Goal: Contribute content: Contribute content

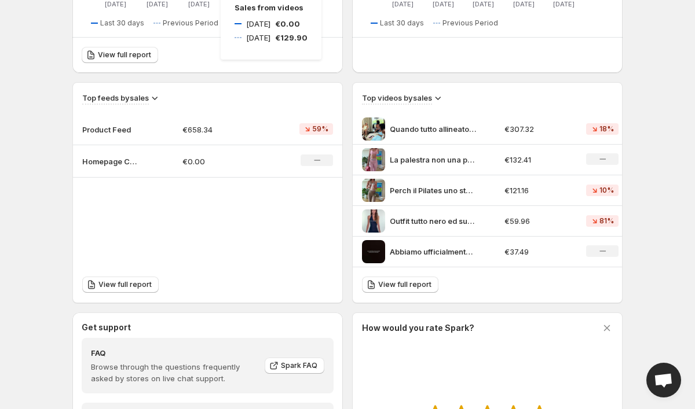
scroll to position [401, 0]
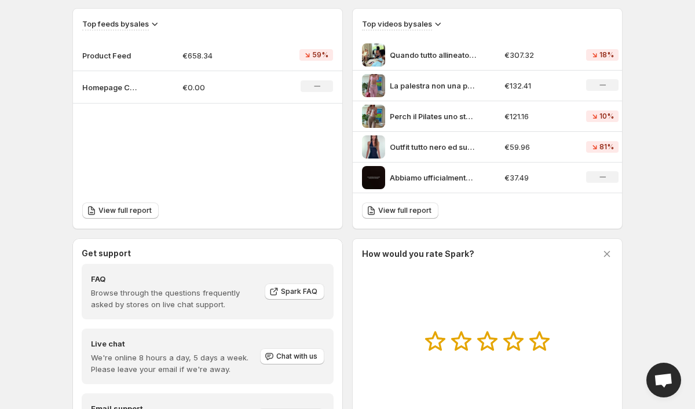
click at [497, 19] on div "Top videos by sales" at bounding box center [487, 24] width 251 height 13
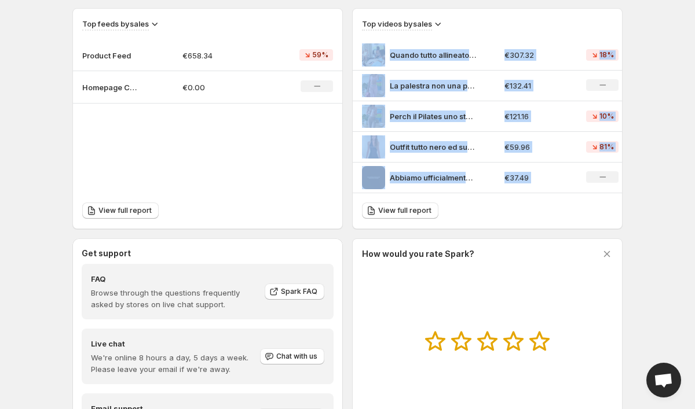
click at [497, 19] on div "Top videos by sales" at bounding box center [487, 24] width 251 height 13
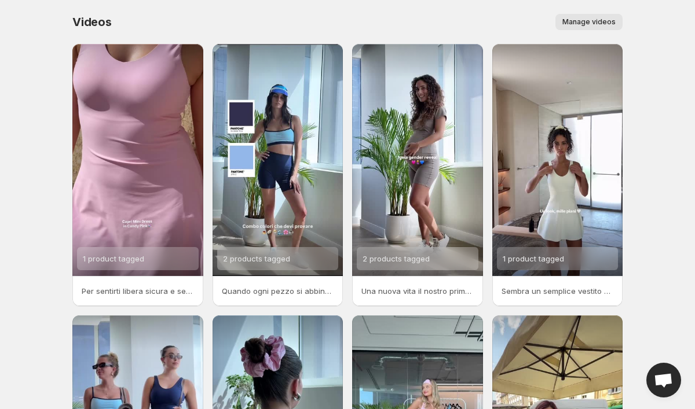
click at [597, 21] on span "Manage videos" at bounding box center [588, 21] width 53 height 9
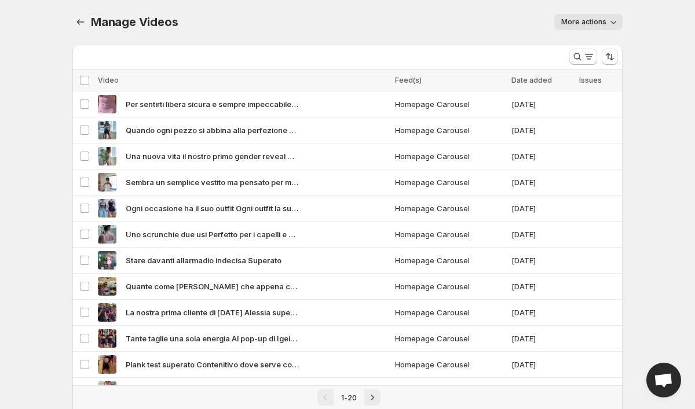
click at [581, 20] on span "More actions" at bounding box center [583, 21] width 45 height 9
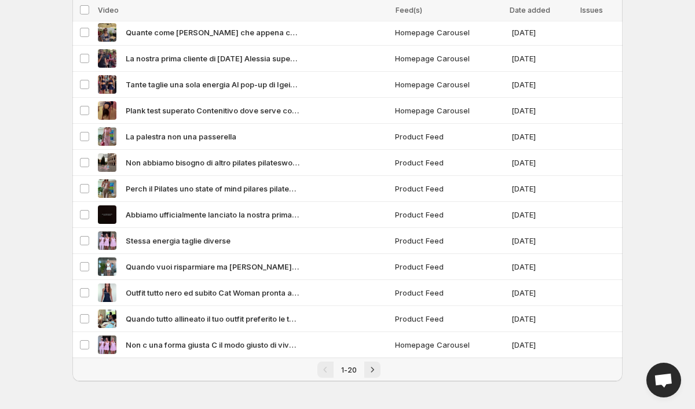
scroll to position [254, 0]
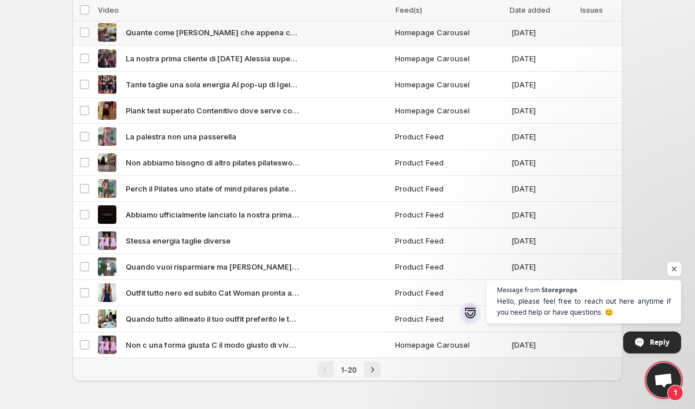
click at [511, 32] on td "[DATE]" at bounding box center [542, 33] width 68 height 26
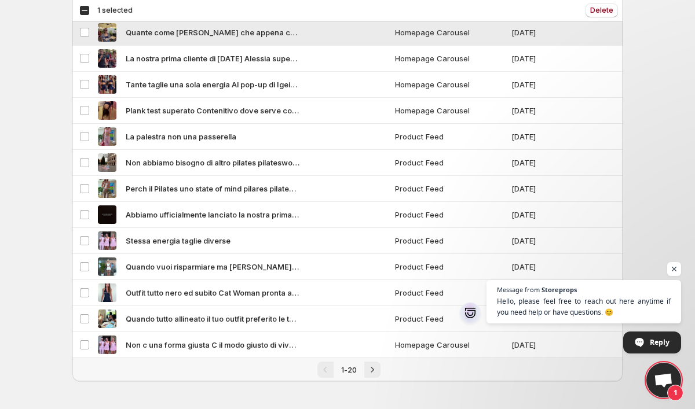
click at [505, 32] on td "Homepage Carousel" at bounding box center [449, 33] width 116 height 26
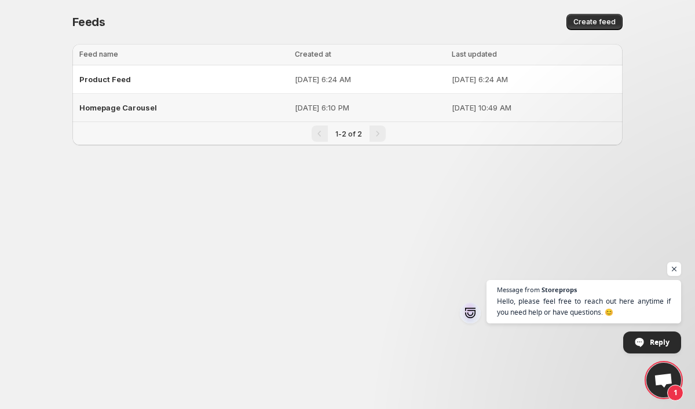
click at [215, 113] on div "Homepage Carousel" at bounding box center [183, 107] width 208 height 21
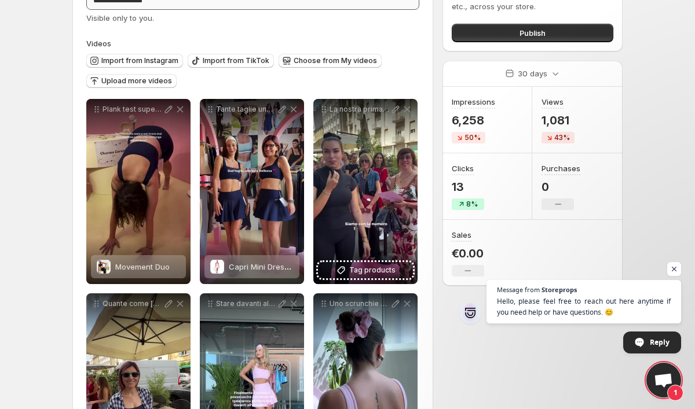
scroll to position [80, 0]
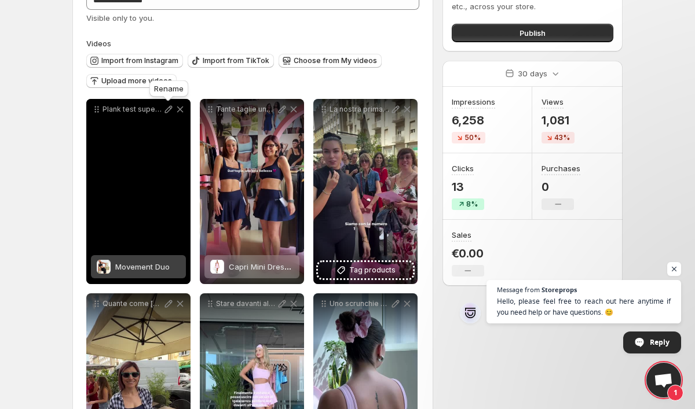
click at [171, 110] on icon at bounding box center [169, 110] width 12 height 12
type input "**********"
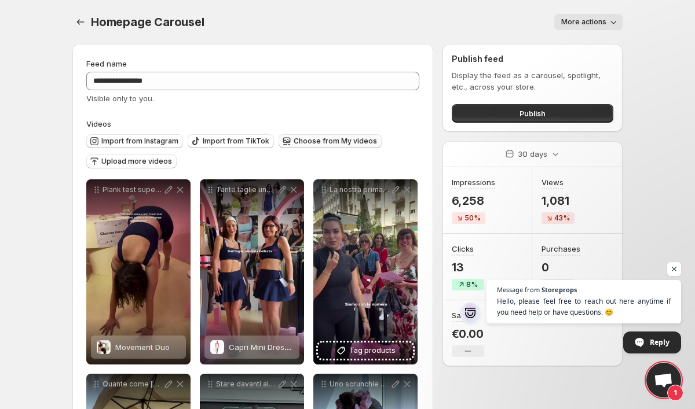
scroll to position [0, 0]
click at [172, 142] on span "Import from Instagram" at bounding box center [139, 141] width 77 height 9
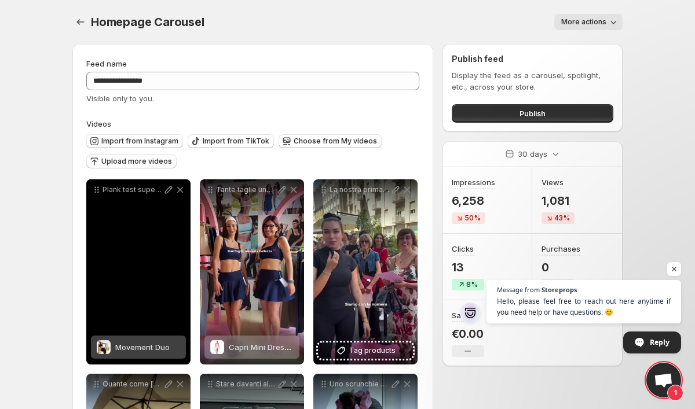
click at [144, 257] on div "Plank test superato Contenitivo dove serve comodo dove vuoi e anche stiloso I r…" at bounding box center [138, 271] width 104 height 185
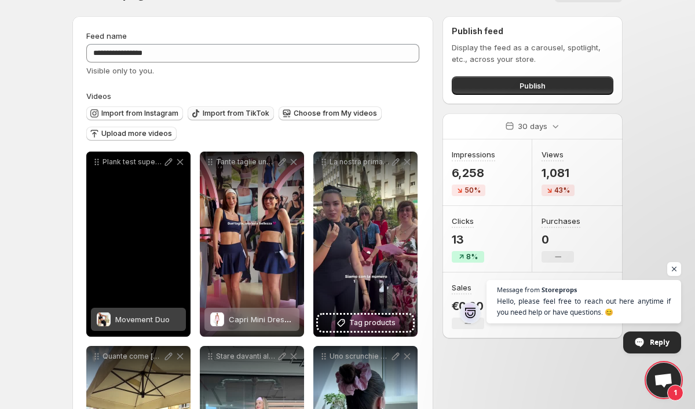
scroll to position [17, 0]
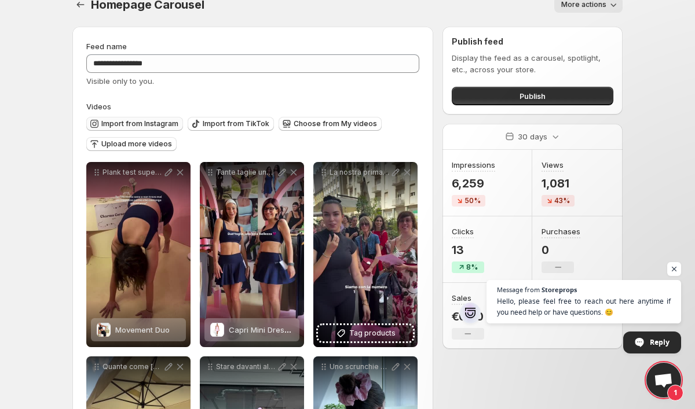
click at [141, 123] on span "Import from Instagram" at bounding box center [139, 123] width 77 height 9
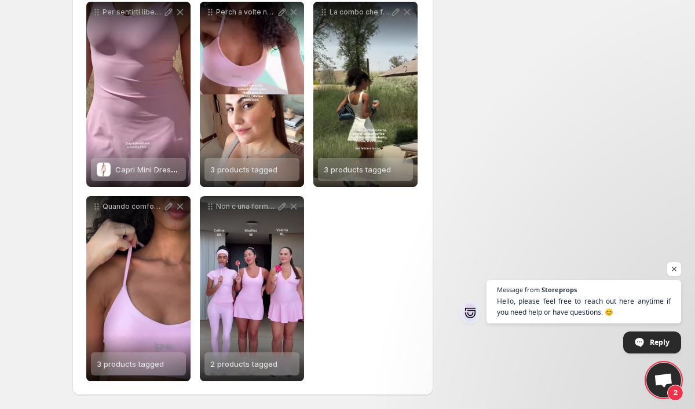
scroll to position [1345, 0]
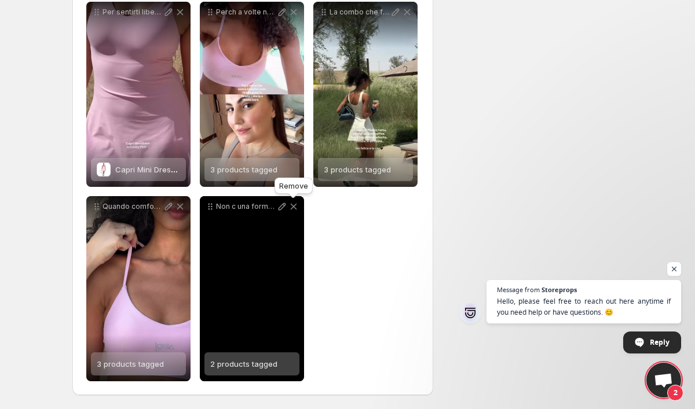
click at [295, 208] on icon at bounding box center [294, 207] width 6 height 6
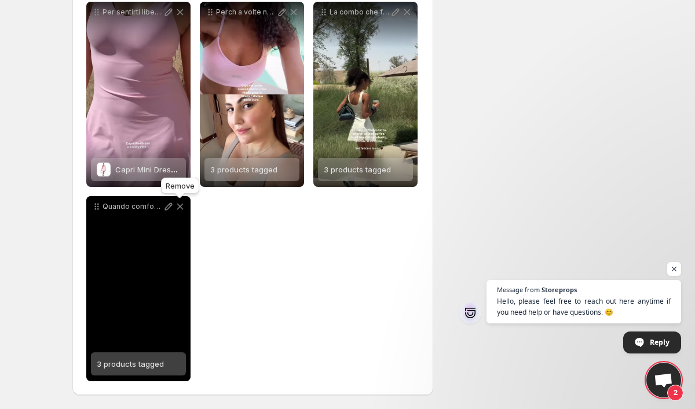
click at [181, 205] on icon at bounding box center [180, 207] width 12 height 12
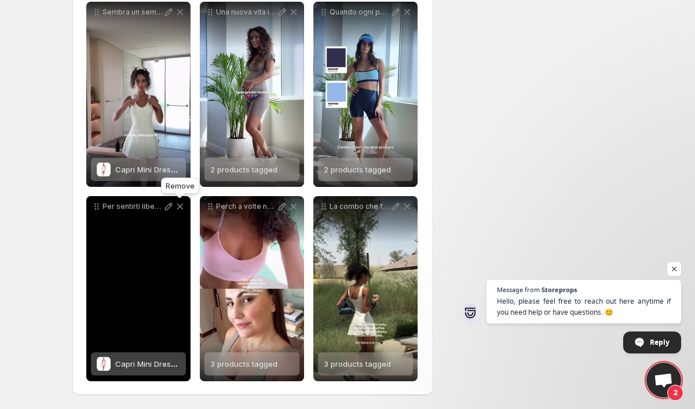
click at [178, 209] on icon at bounding box center [180, 207] width 6 height 6
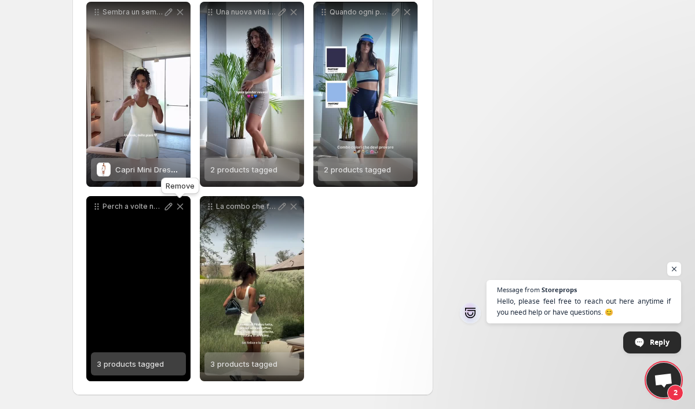
click at [180, 208] on icon at bounding box center [180, 207] width 12 height 12
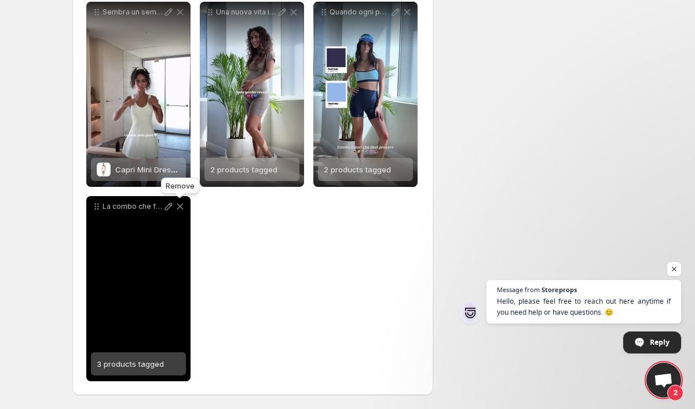
click at [176, 208] on icon at bounding box center [180, 207] width 12 height 12
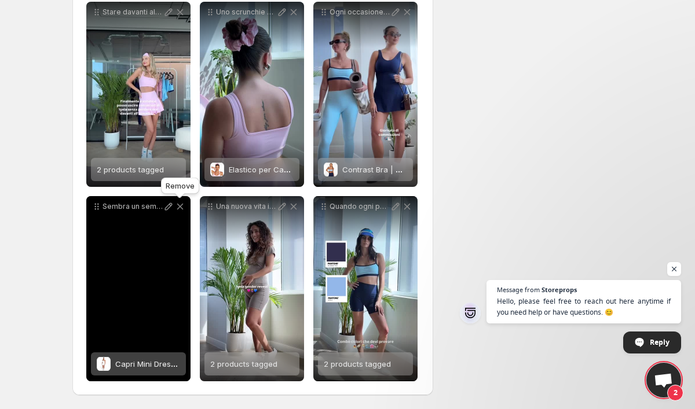
click at [178, 207] on icon at bounding box center [180, 207] width 12 height 12
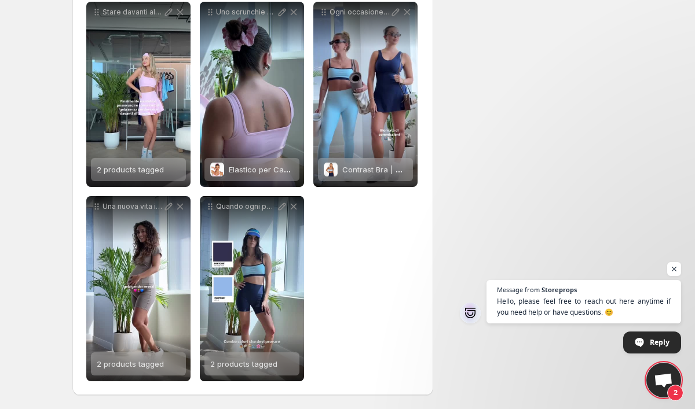
click at [178, 207] on icon at bounding box center [180, 207] width 12 height 12
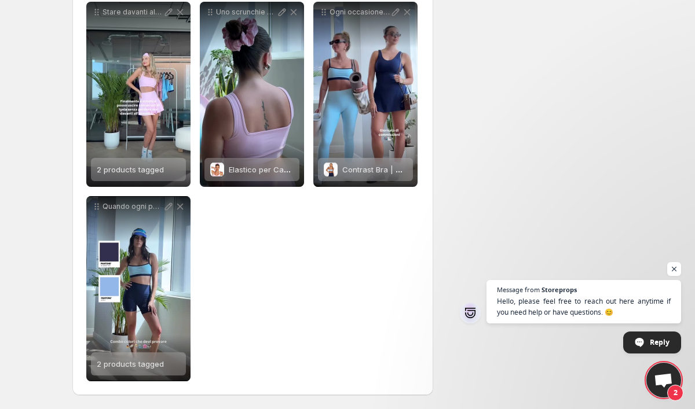
click at [178, 207] on icon at bounding box center [180, 207] width 12 height 12
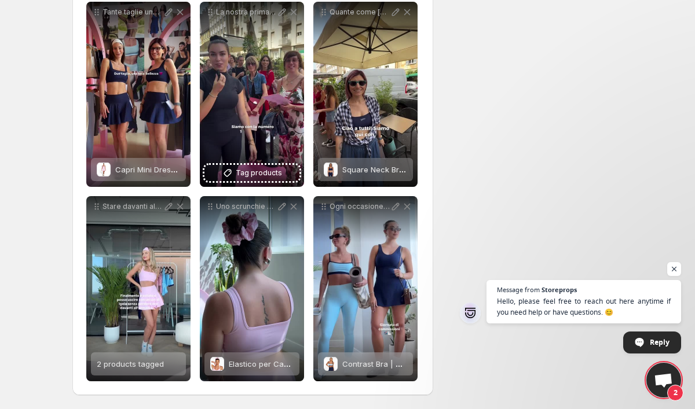
scroll to position [761, 0]
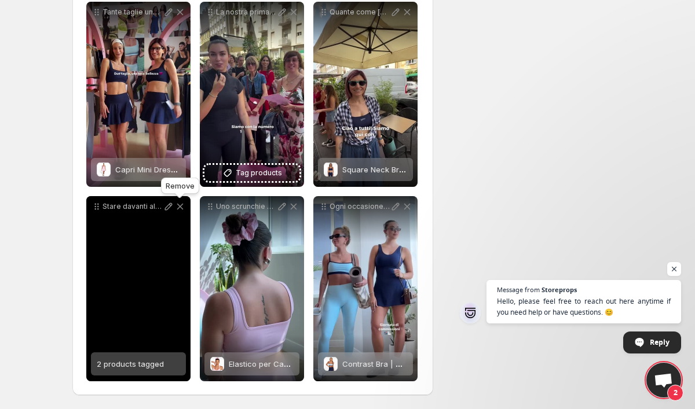
click at [178, 207] on icon at bounding box center [180, 207] width 12 height 12
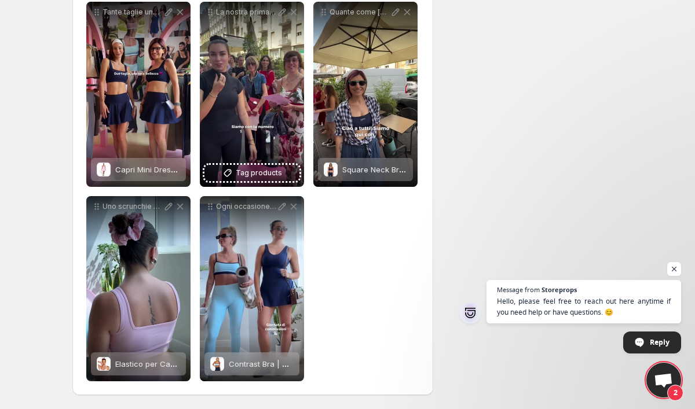
click at [178, 207] on icon at bounding box center [180, 207] width 12 height 12
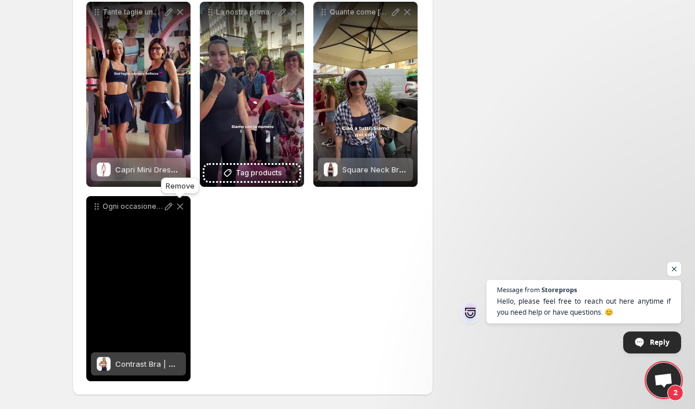
click at [178, 207] on icon at bounding box center [180, 207] width 12 height 12
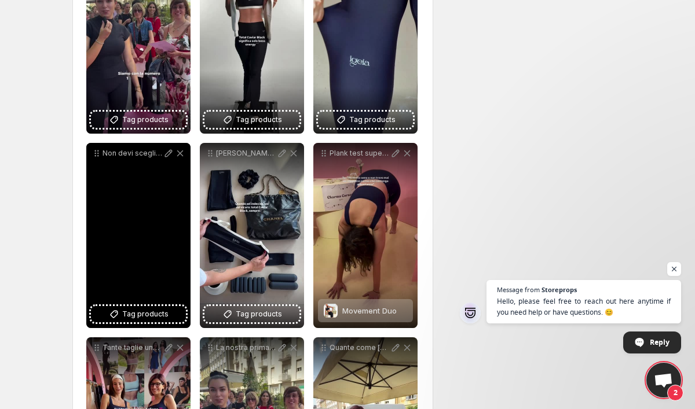
scroll to position [426, 0]
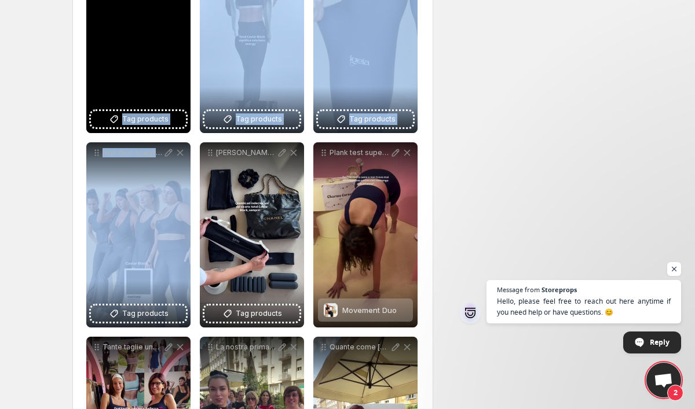
drag, startPoint x: 115, startPoint y: 192, endPoint x: 133, endPoint y: 90, distance: 102.9
click at [133, 90] on div "**********" at bounding box center [252, 137] width 333 height 769
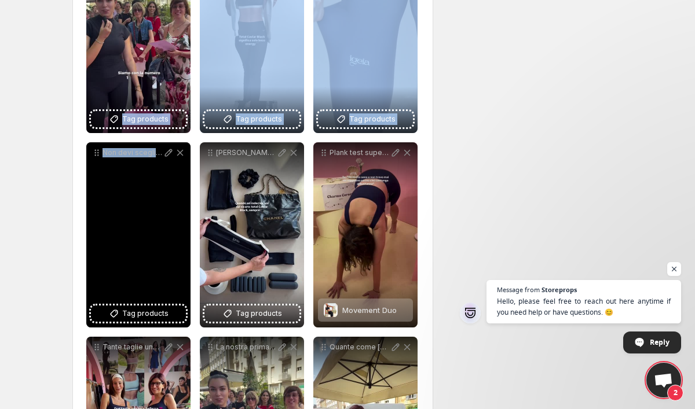
click at [113, 179] on div "Non devi scegliere il tuo preferito devi solo iniziare a collezionarli" at bounding box center [138, 234] width 104 height 185
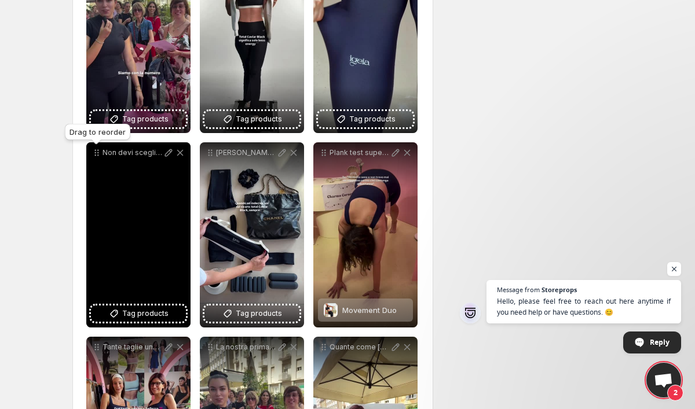
click at [95, 152] on icon at bounding box center [96, 153] width 2 height 2
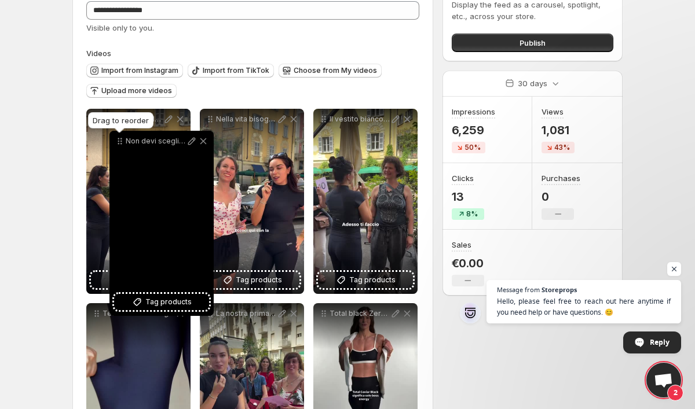
scroll to position [52, 0]
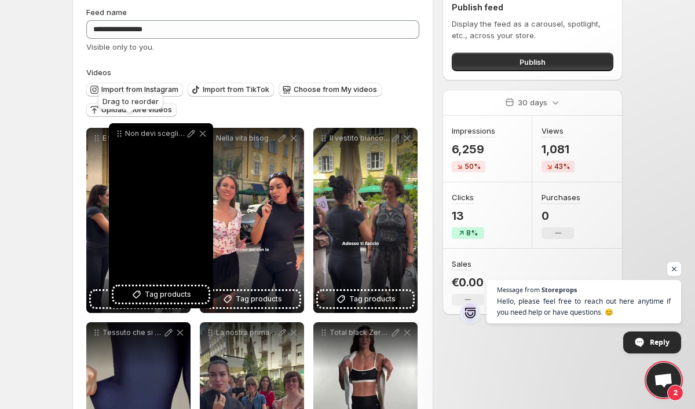
drag, startPoint x: 96, startPoint y: 155, endPoint x: 106, endPoint y: 144, distance: 14.8
click at [118, 137] on icon at bounding box center [119, 136] width 2 height 2
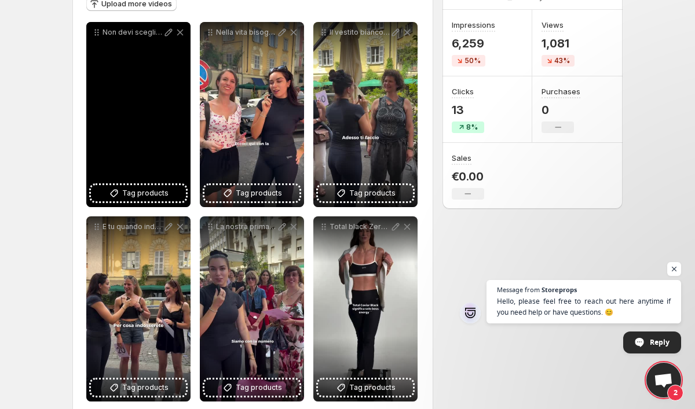
scroll to position [168, 0]
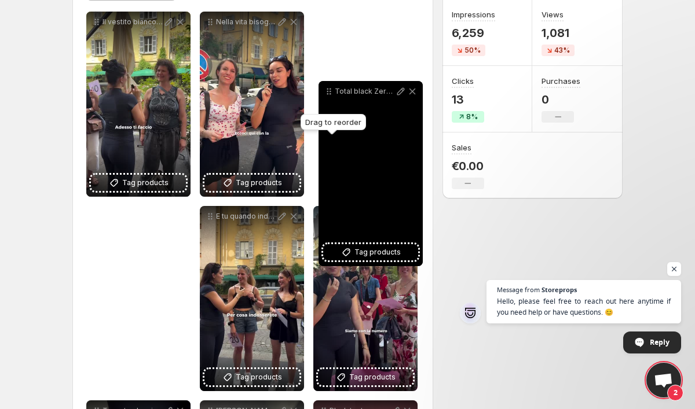
drag, startPoint x: 322, startPoint y: 219, endPoint x: 328, endPoint y: 92, distance: 126.9
click at [328, 93] on icon at bounding box center [328, 94] width 2 height 2
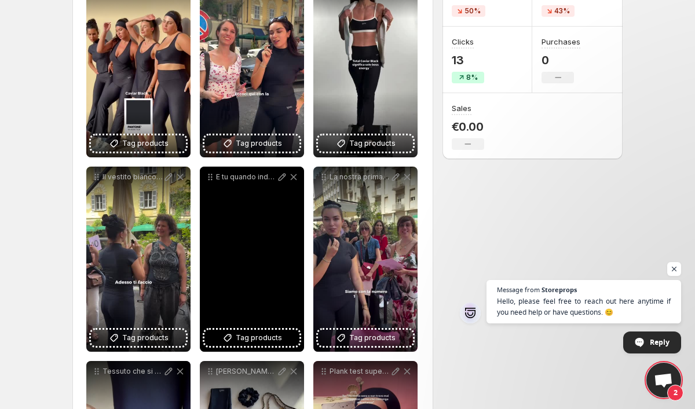
scroll to position [307, 0]
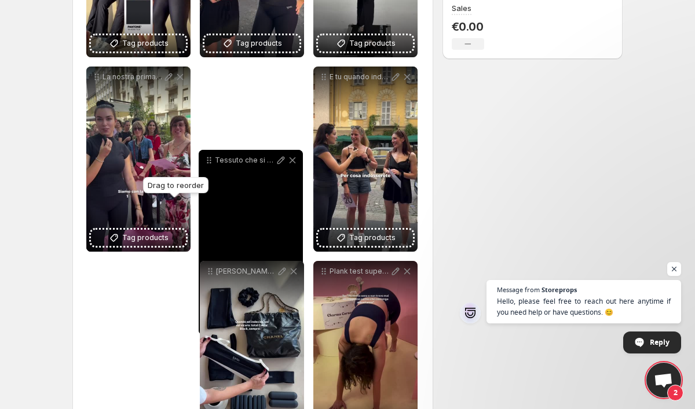
drag, startPoint x: 96, startPoint y: 276, endPoint x: 215, endPoint y: 153, distance: 170.7
click at [215, 155] on icon at bounding box center [209, 161] width 12 height 12
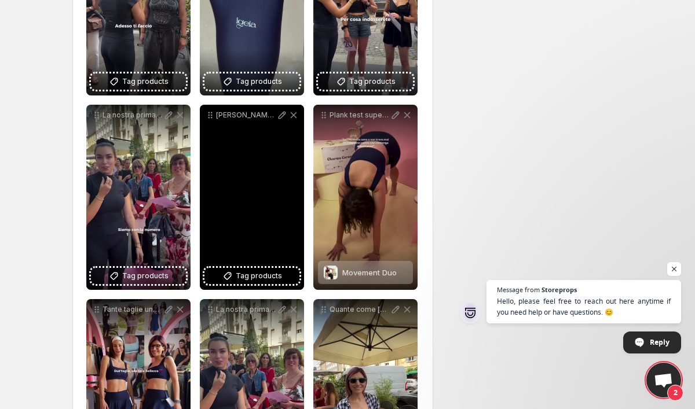
scroll to position [464, 0]
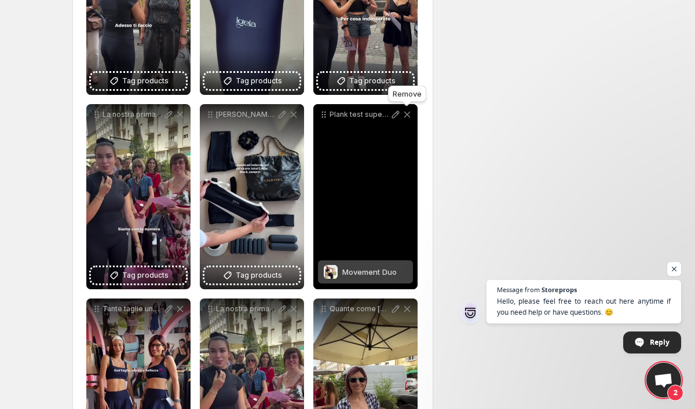
click at [409, 116] on icon at bounding box center [407, 115] width 6 height 6
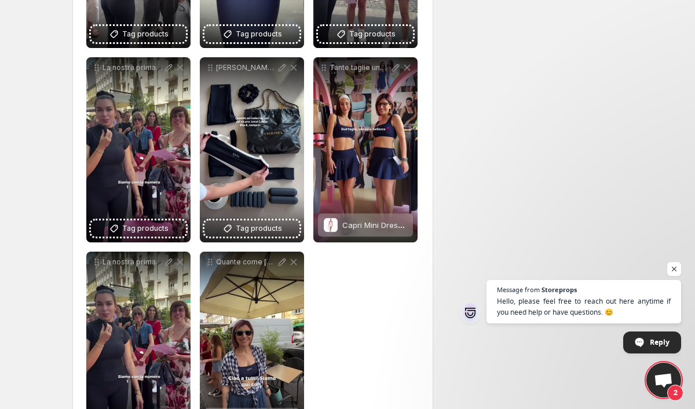
scroll to position [512, 0]
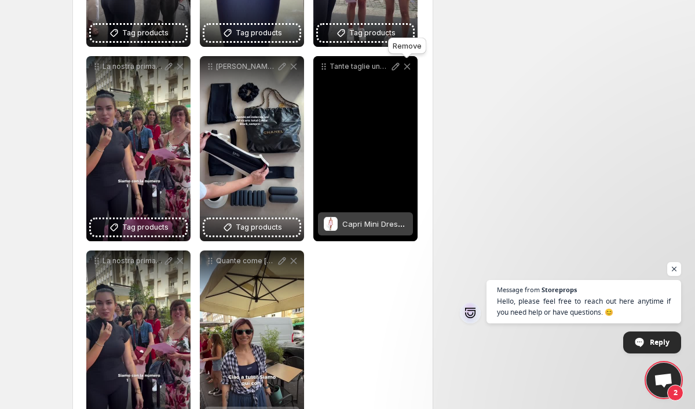
click at [410, 67] on icon at bounding box center [407, 67] width 12 height 12
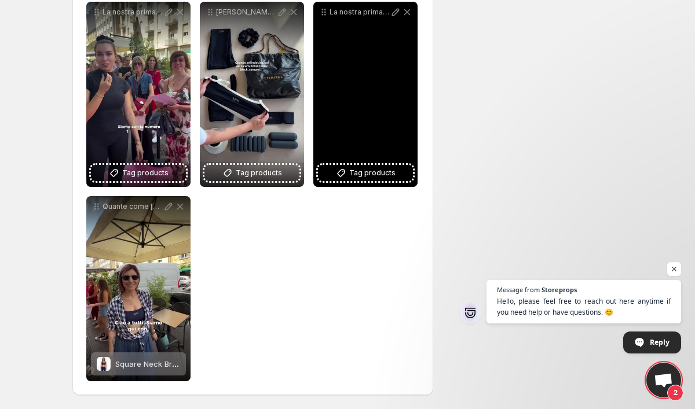
scroll to position [567, 0]
click at [409, 9] on icon at bounding box center [407, 12] width 12 height 12
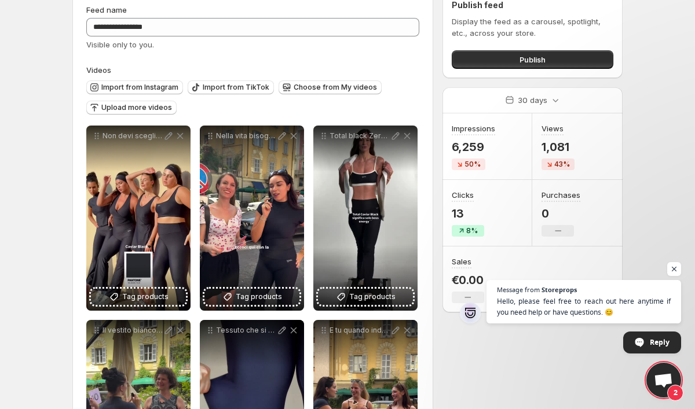
scroll to position [52, 0]
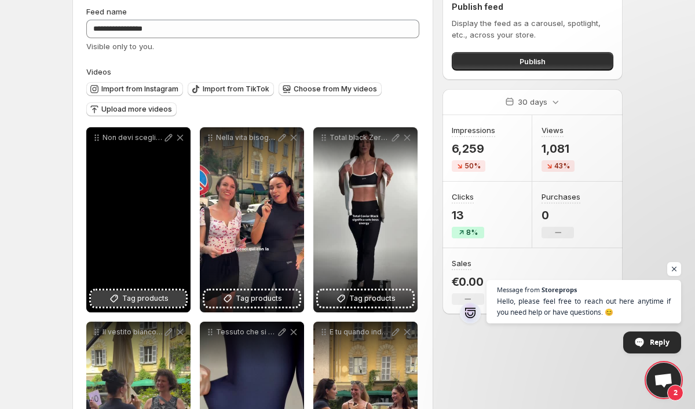
click at [151, 302] on span "Tag products" at bounding box center [145, 299] width 46 height 12
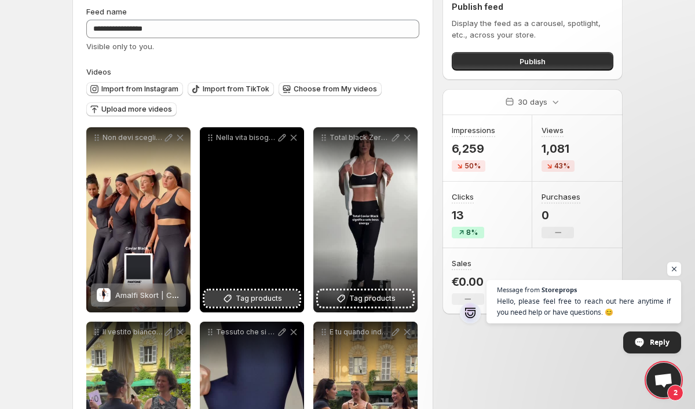
click at [232, 296] on icon at bounding box center [228, 299] width 8 height 8
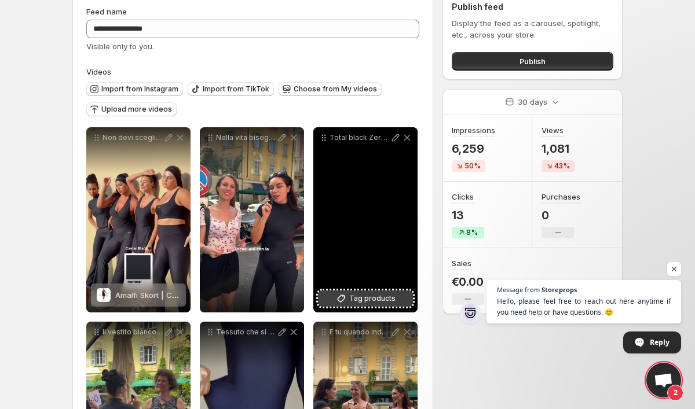
click at [377, 294] on span "Tag products" at bounding box center [372, 299] width 46 height 12
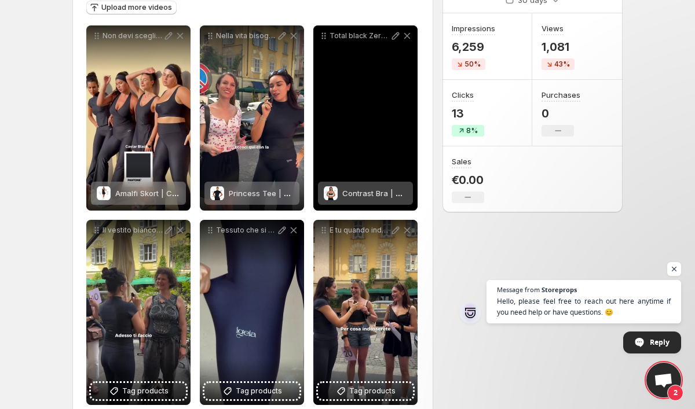
scroll to position [155, 0]
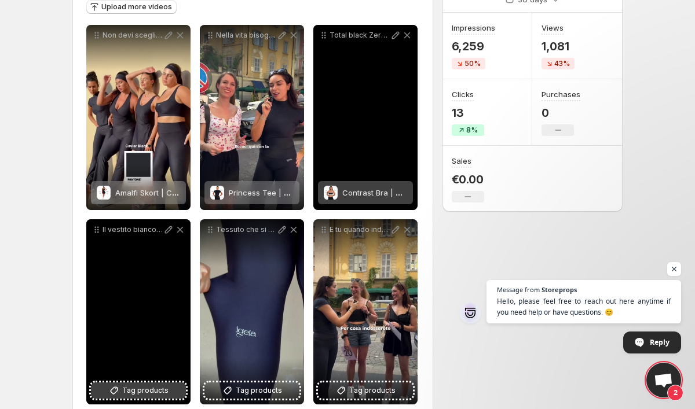
click at [137, 391] on span "Tag products" at bounding box center [145, 391] width 46 height 12
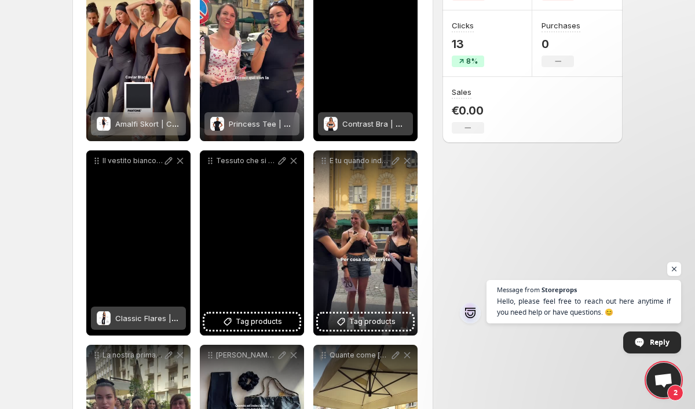
scroll to position [225, 0]
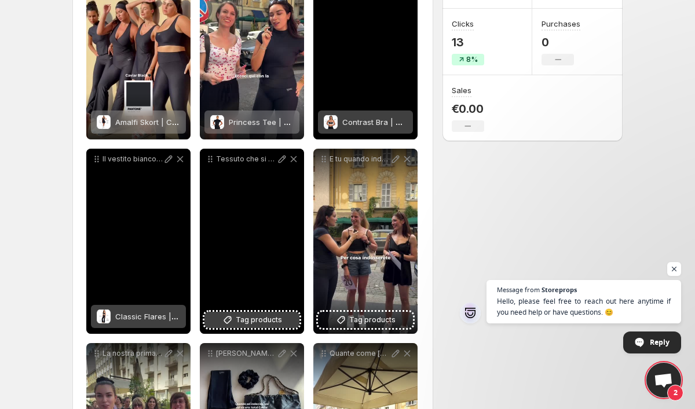
click at [269, 313] on button "Tag products" at bounding box center [251, 320] width 95 height 16
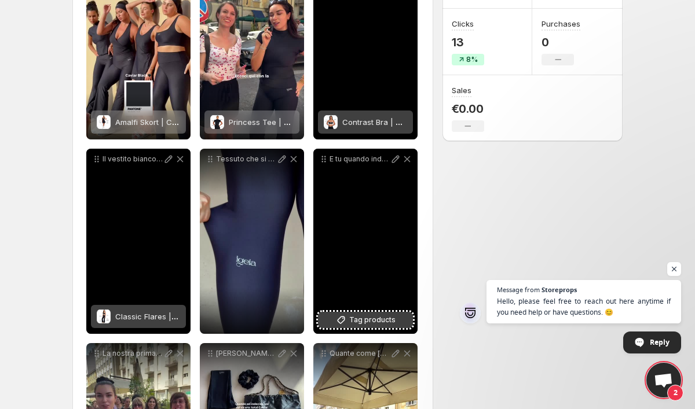
click at [373, 317] on span "Tag products" at bounding box center [372, 320] width 46 height 12
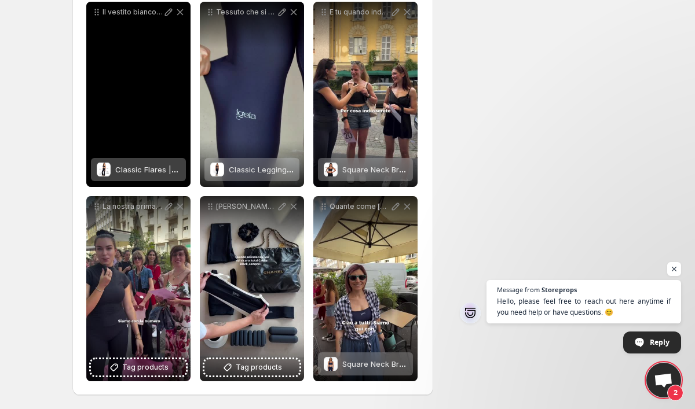
scroll to position [372, 0]
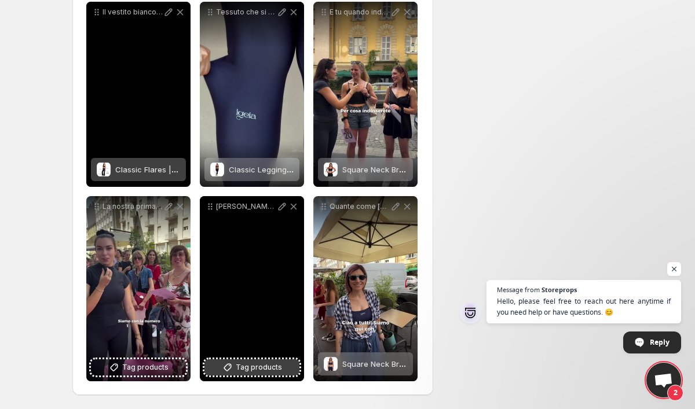
click at [285, 370] on button "Tag products" at bounding box center [251, 367] width 95 height 16
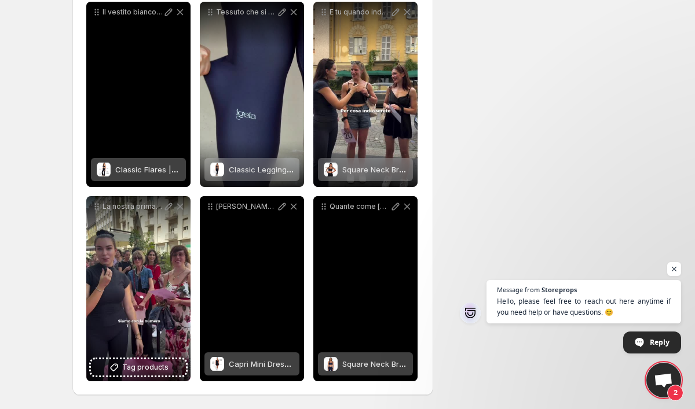
click at [337, 366] on div "Square Neck Bra | Deep Sea" at bounding box center [365, 364] width 95 height 23
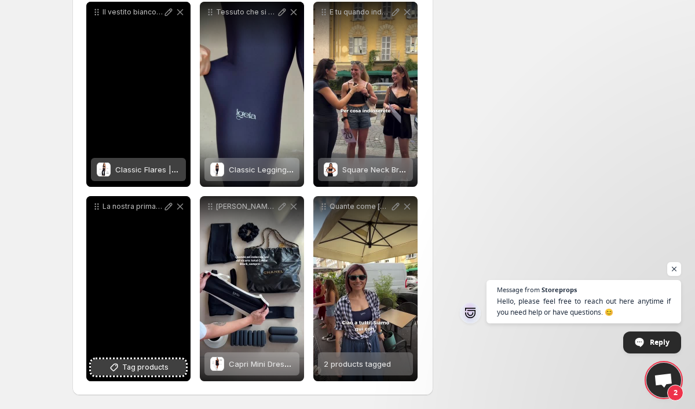
click at [140, 374] on button "Tag products" at bounding box center [138, 367] width 95 height 16
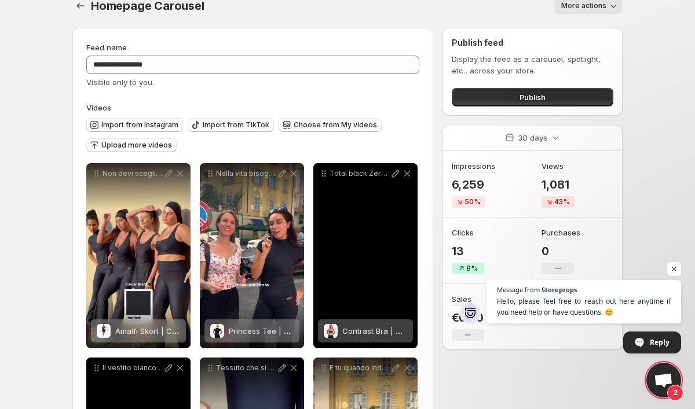
scroll to position [16, 0]
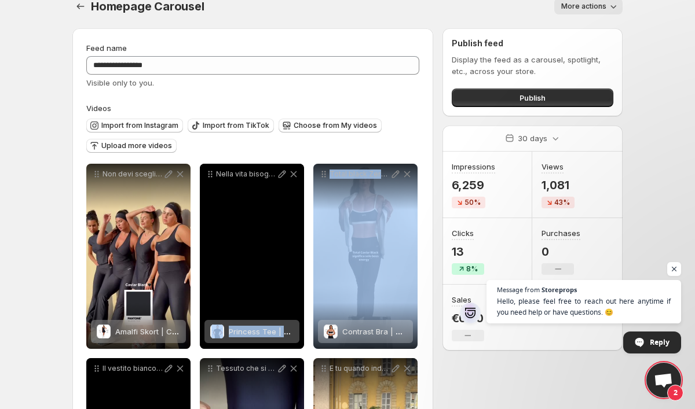
drag, startPoint x: 344, startPoint y: 185, endPoint x: 289, endPoint y: 183, distance: 54.5
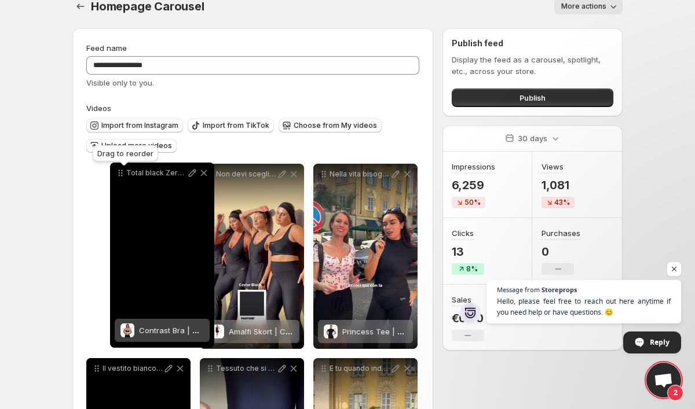
drag, startPoint x: 326, startPoint y: 177, endPoint x: 123, endPoint y: 176, distance: 203.2
click at [123, 176] on icon at bounding box center [121, 173] width 12 height 12
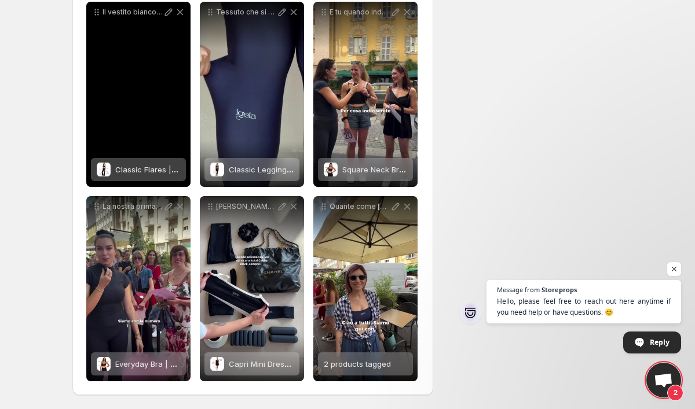
click at [72, 366] on div "**********" at bounding box center [342, 36] width 559 height 747
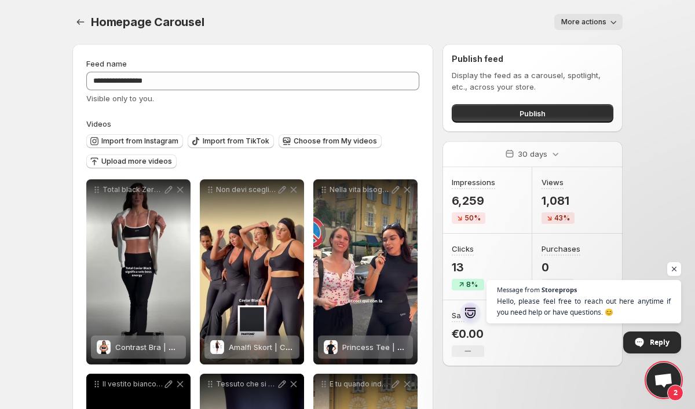
scroll to position [0, 0]
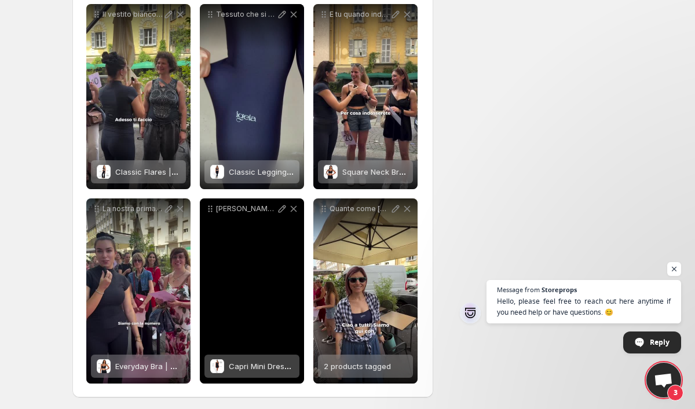
scroll to position [371, 0]
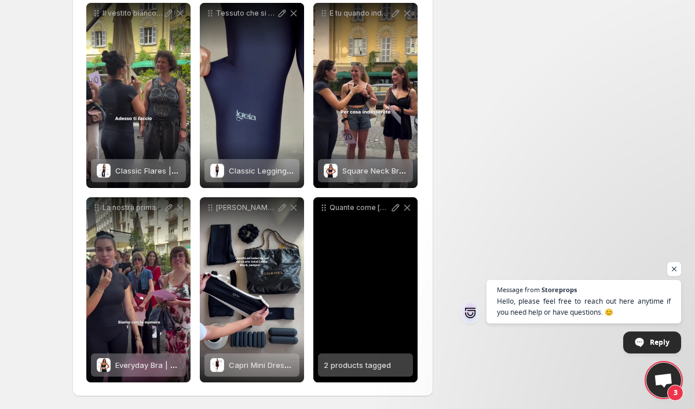
click at [380, 366] on span "2 products tagged" at bounding box center [357, 365] width 67 height 9
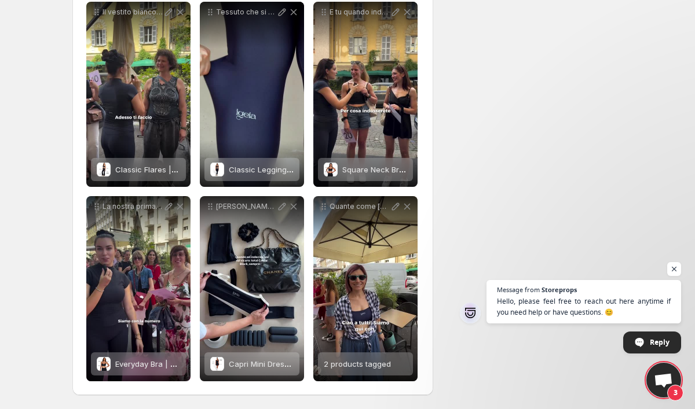
scroll to position [372, 0]
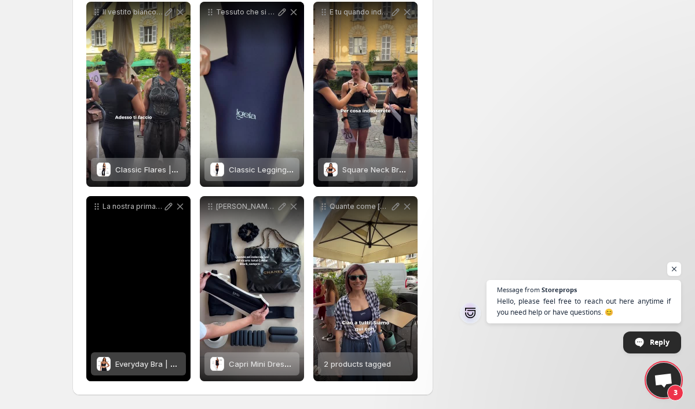
click at [151, 285] on div "La nostra prima cliente di [DATE] Alessia super contenta del suo acquisto Hourg…" at bounding box center [138, 288] width 104 height 185
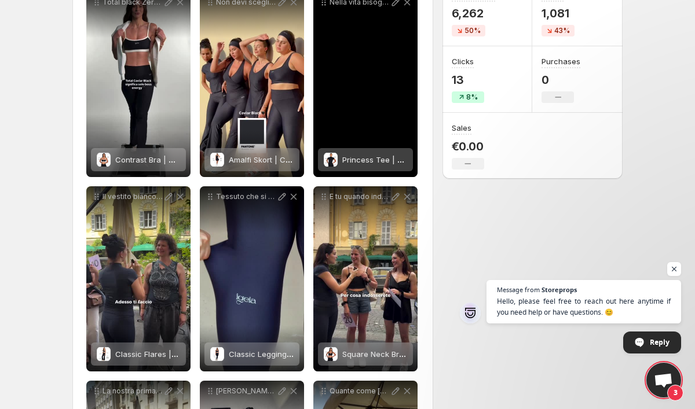
scroll to position [190, 0]
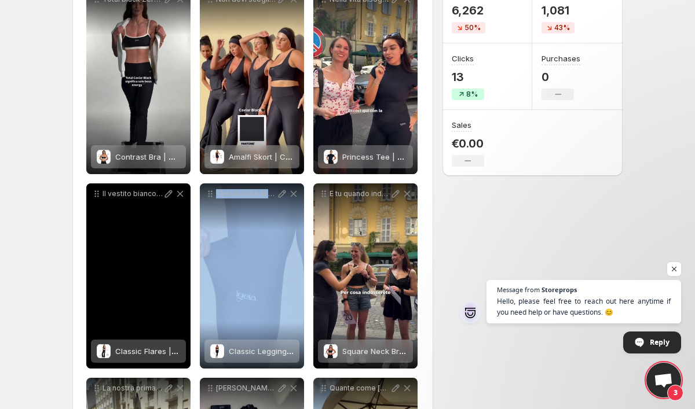
drag, startPoint x: 254, startPoint y: 253, endPoint x: 204, endPoint y: 258, distance: 50.1
click at [200, 258] on div "Tessuto che si adatta al corpo colore che non passa mai di moda Caviar Black es…" at bounding box center [252, 276] width 104 height 185
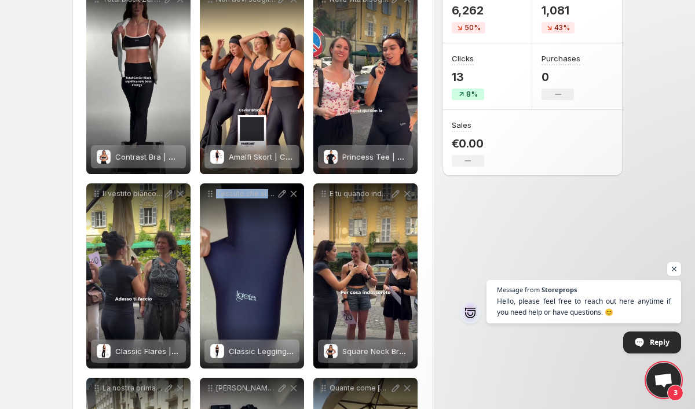
click at [56, 219] on html "**********" at bounding box center [347, 14] width 695 height 409
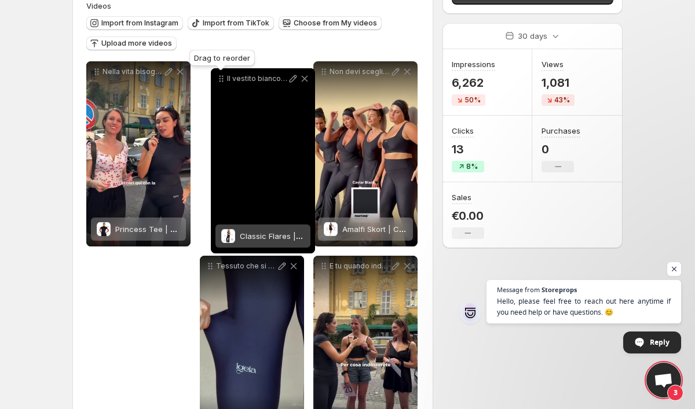
scroll to position [113, 0]
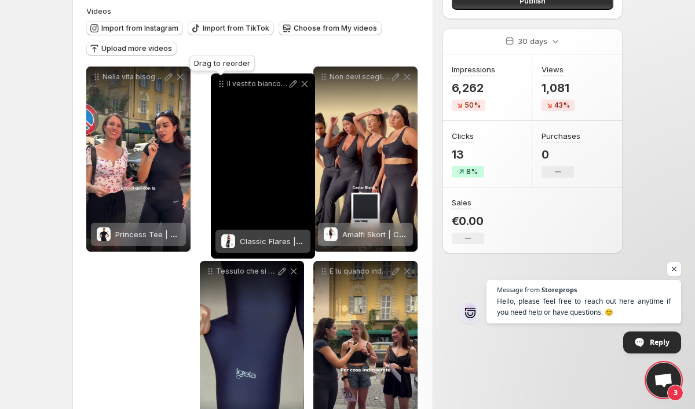
drag, startPoint x: 96, startPoint y: 231, endPoint x: 220, endPoint y: 82, distance: 194.4
click at [220, 86] on icon at bounding box center [220, 87] width 2 height 2
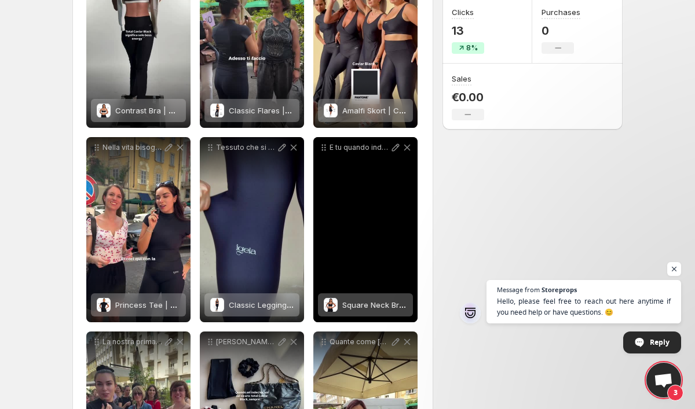
scroll to position [218, 0]
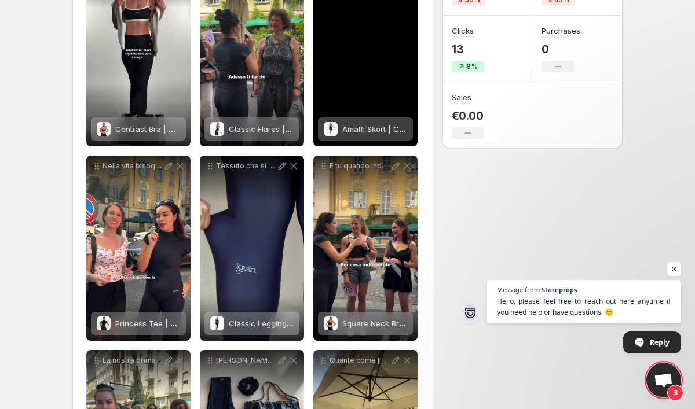
click at [366, 127] on span "Amalfi Skort | Caviar Black" at bounding box center [390, 128] width 97 height 9
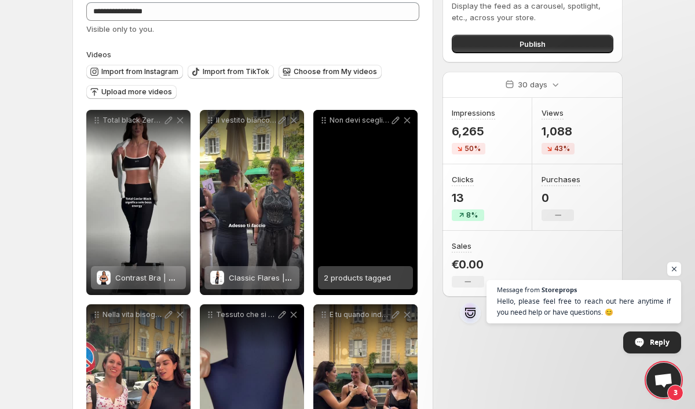
scroll to position [71, 0]
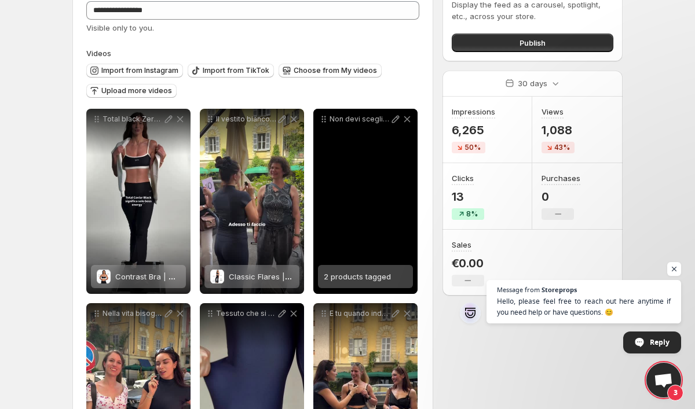
click at [367, 277] on span "2 products tagged" at bounding box center [357, 276] width 67 height 9
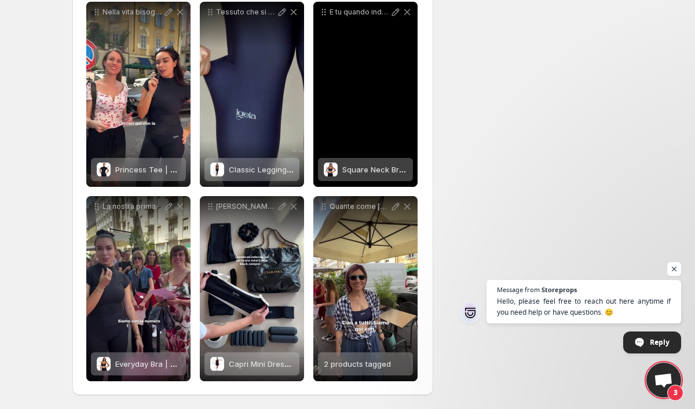
scroll to position [372, 0]
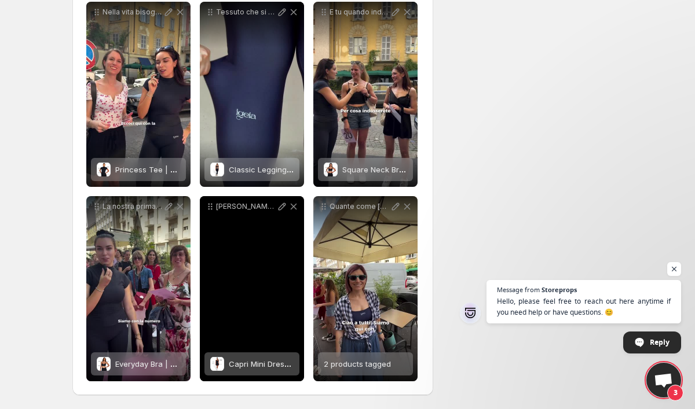
click at [280, 371] on div "Capri Mini Dress | Caviar Black" at bounding box center [261, 364] width 65 height 23
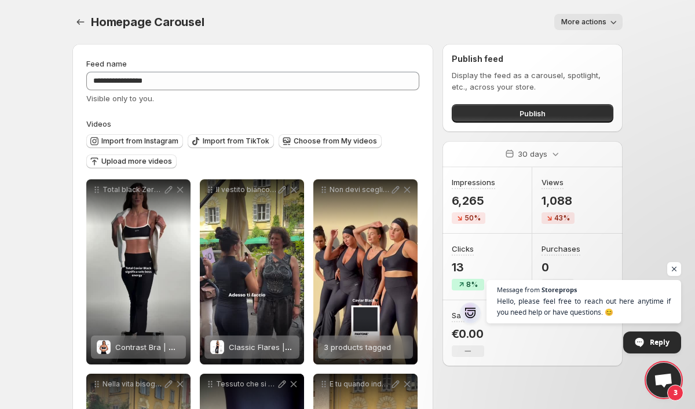
scroll to position [0, 0]
click at [392, 13] on div "Homepage Carousel. This page is ready Homepage Carousel More actions More actio…" at bounding box center [347, 22] width 550 height 44
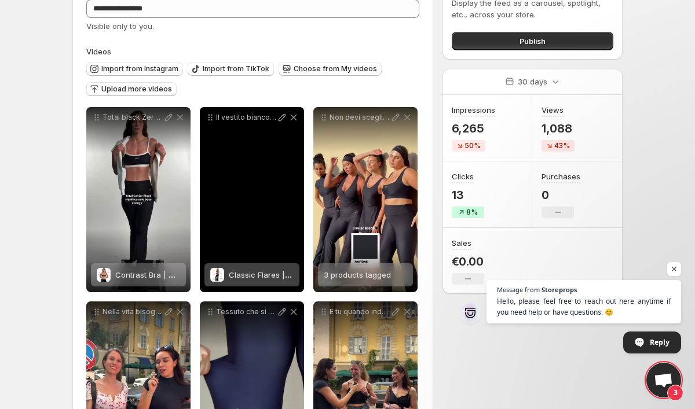
scroll to position [75, 0]
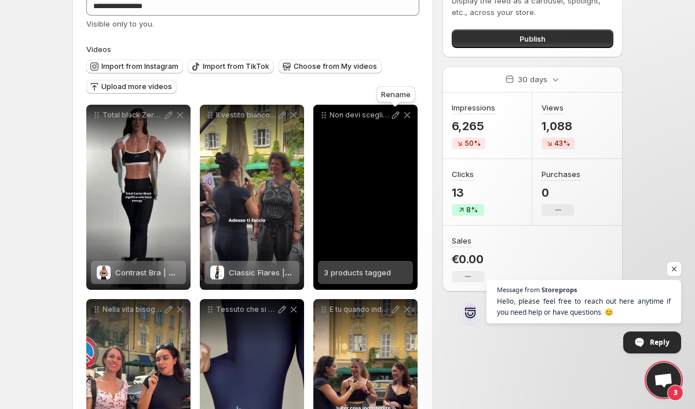
click at [396, 114] on icon at bounding box center [396, 115] width 12 height 12
click at [408, 115] on icon at bounding box center [407, 115] width 6 height 6
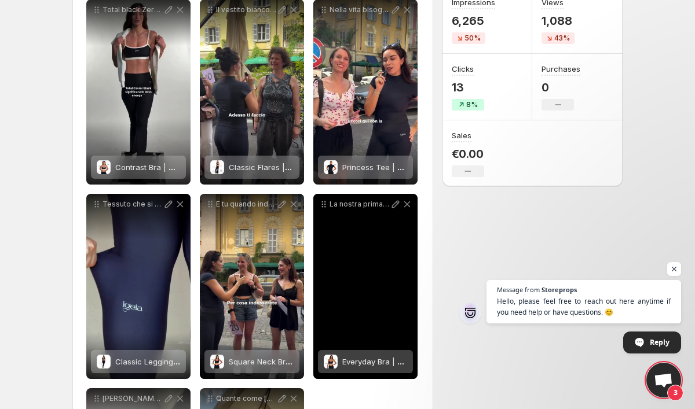
scroll to position [196, 0]
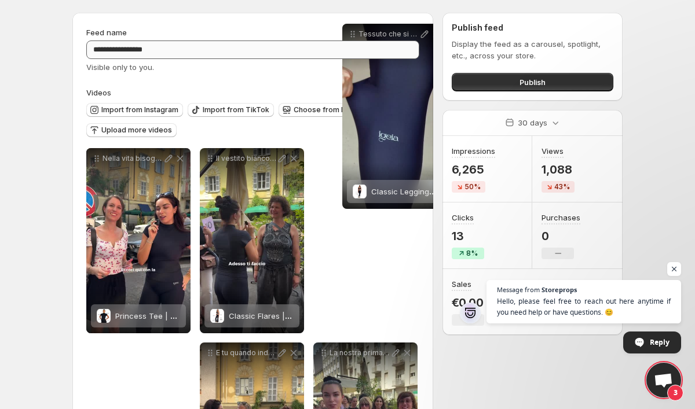
drag, startPoint x: 98, startPoint y: 193, endPoint x: 354, endPoint y: 35, distance: 300.7
click at [354, 35] on div "Tessuto che si adatta al corpo colore che non passa mai di moda Caviar Black es…" at bounding box center [394, 34] width 104 height 21
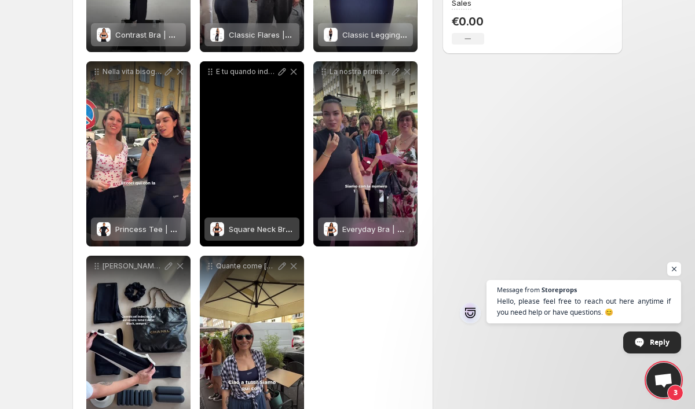
scroll to position [310, 0]
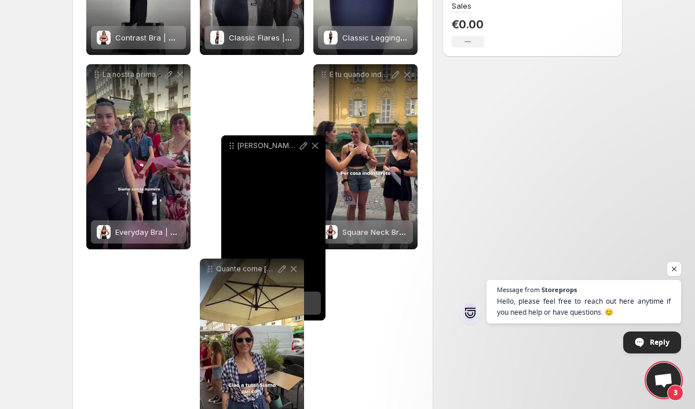
drag, startPoint x: 98, startPoint y: 271, endPoint x: 240, endPoint y: 137, distance: 194.9
click at [234, 148] on icon at bounding box center [233, 149] width 2 height 2
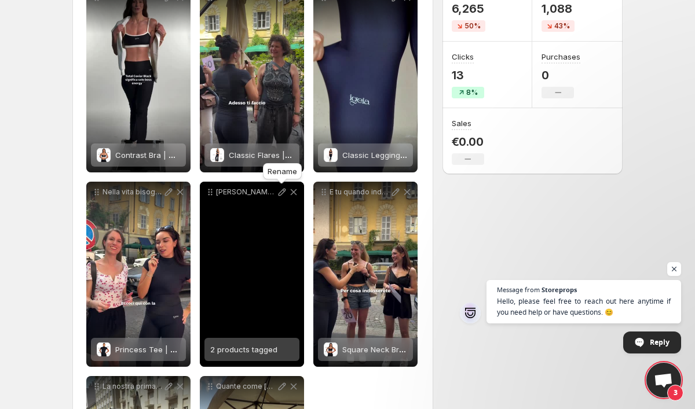
scroll to position [192, 0]
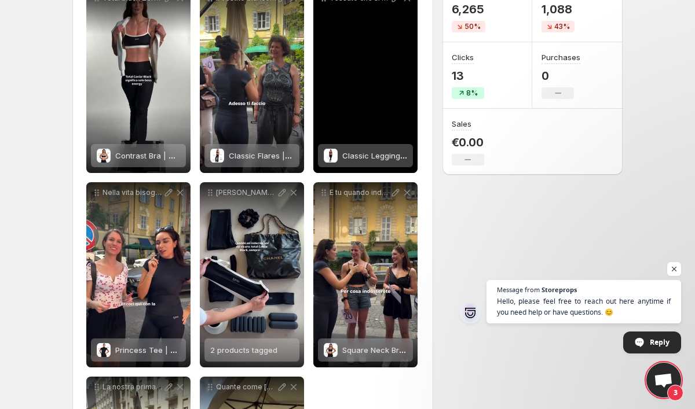
click at [368, 113] on div "Tessuto che si adatta al corpo colore che non passa mai di moda Caviar Black es…" at bounding box center [365, 80] width 104 height 185
click at [356, 154] on span "Classic Leggings | Caviar Black" at bounding box center [399, 155] width 115 height 9
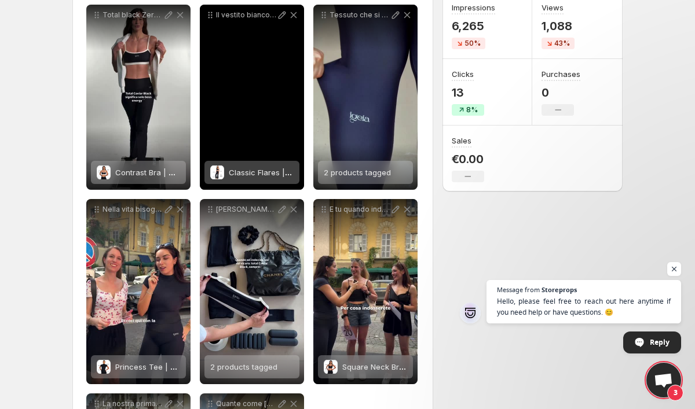
scroll to position [173, 0]
